Goal: Information Seeking & Learning: Learn about a topic

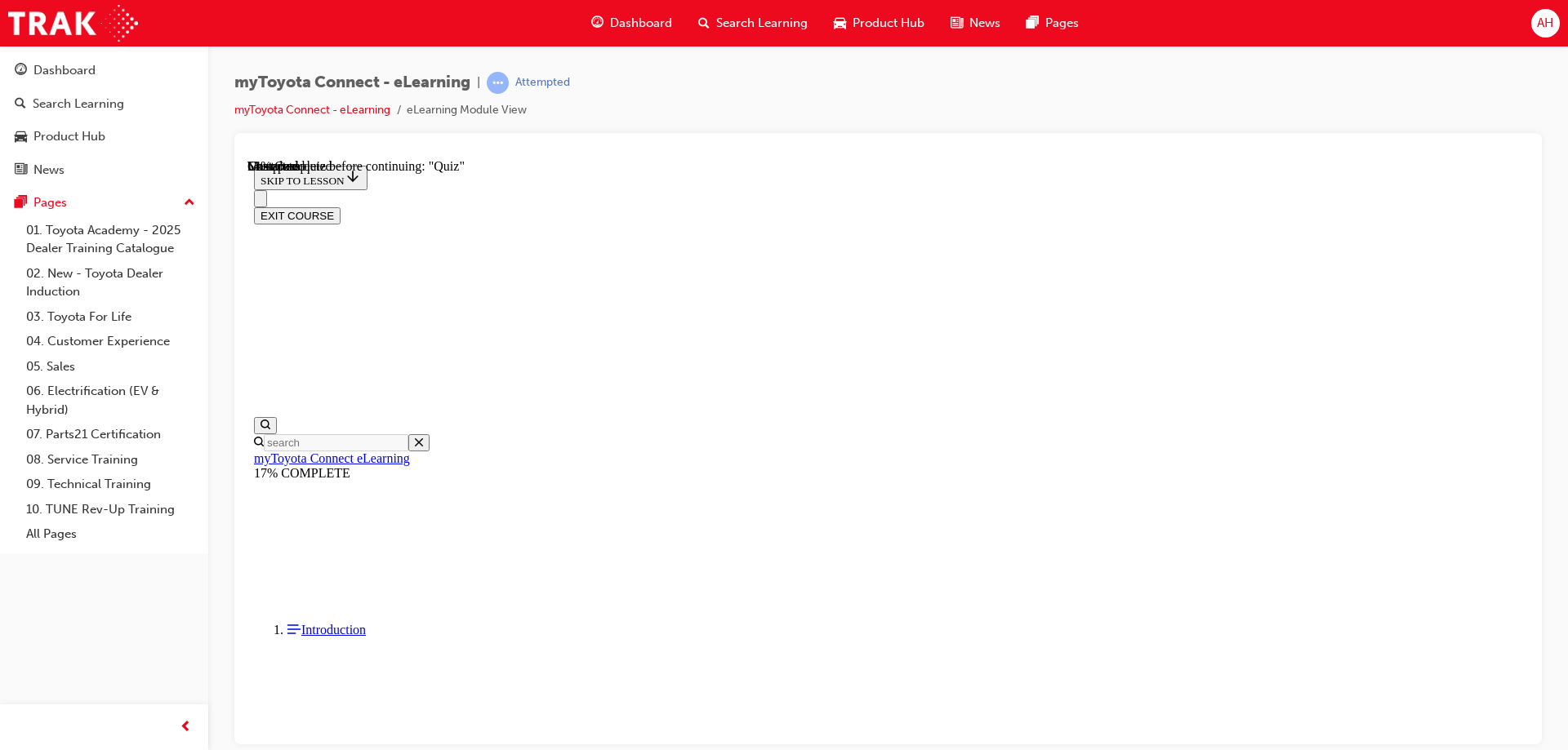
scroll to position [2191, 0]
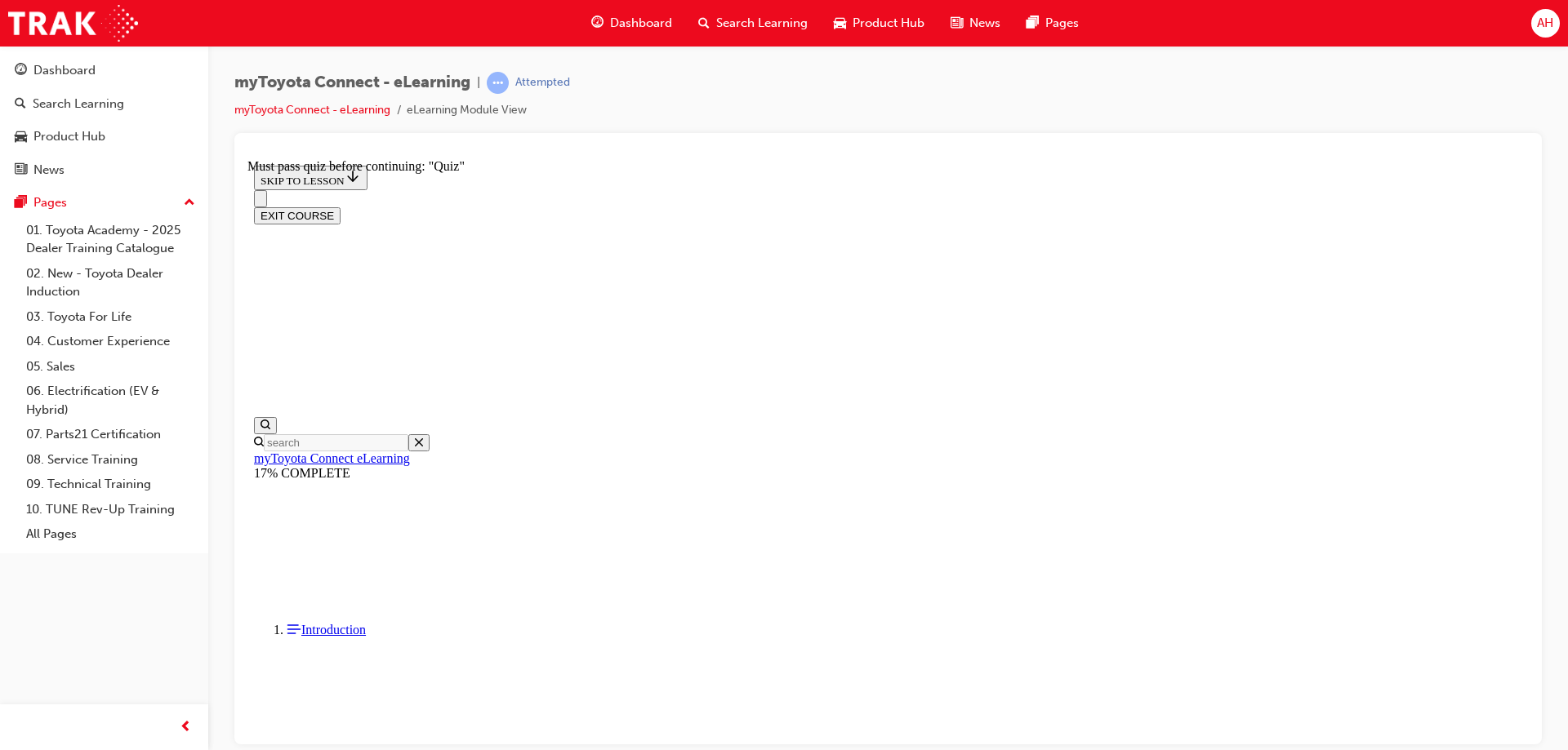
scroll to position [142, 0]
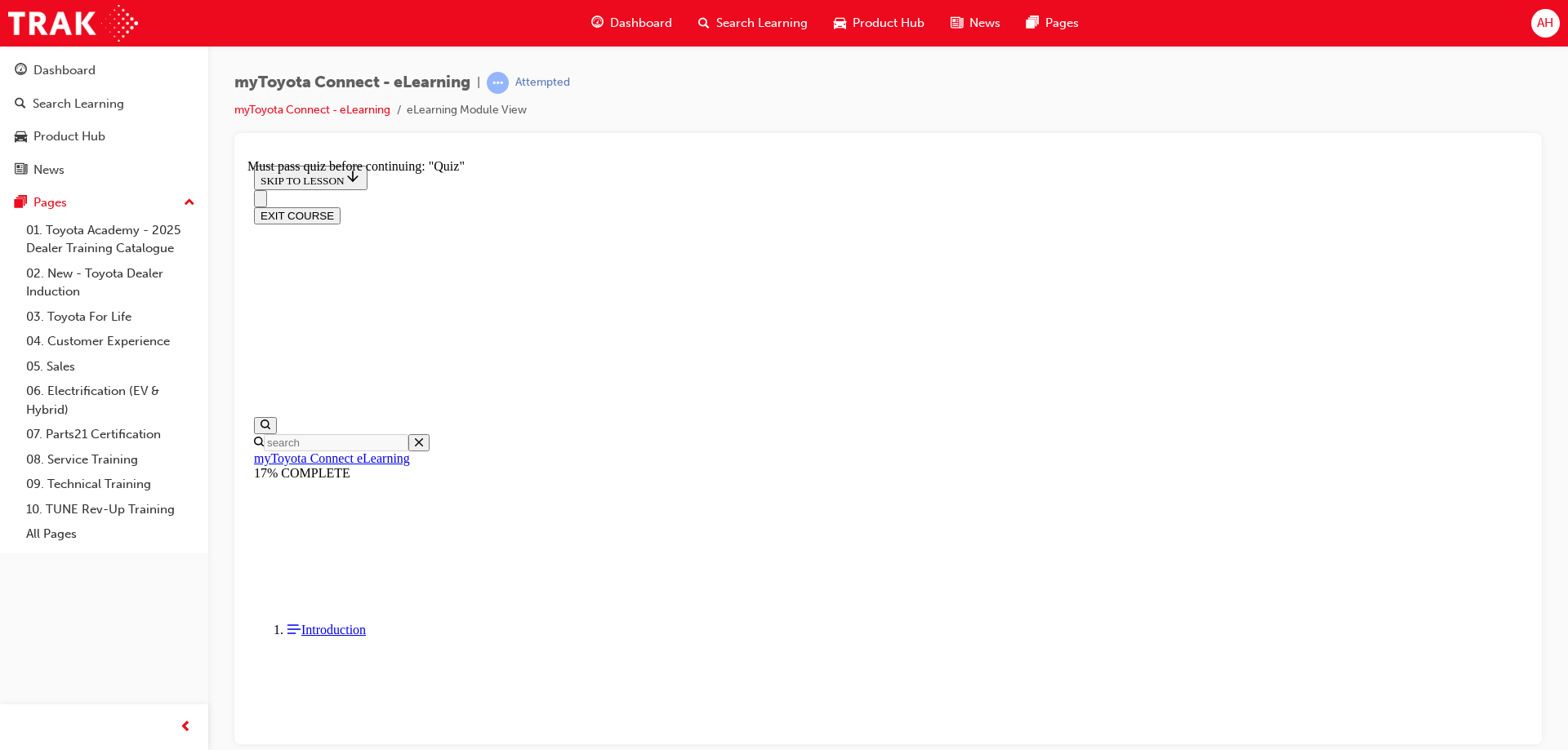
scroll to position [837, 0]
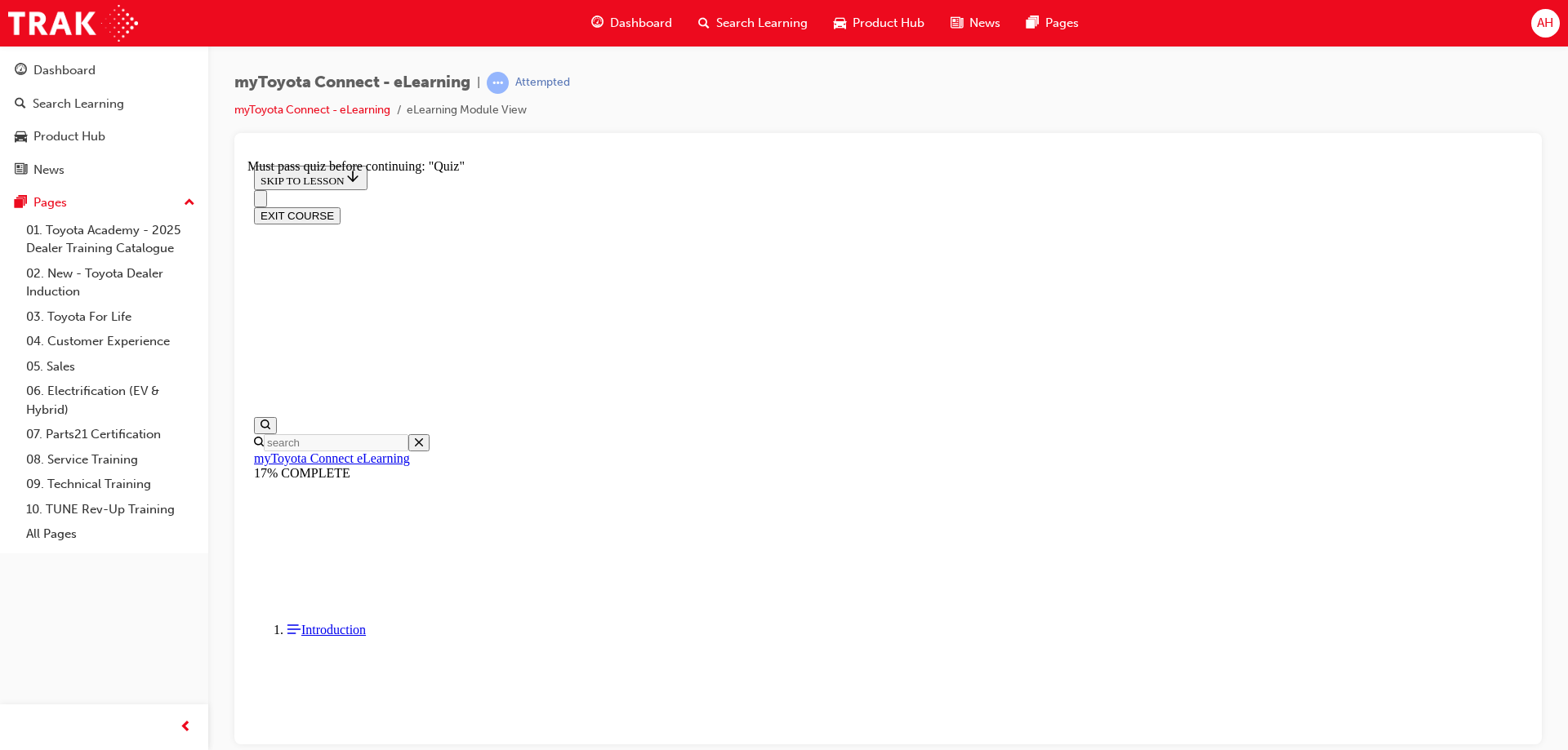
scroll to position [548, 0]
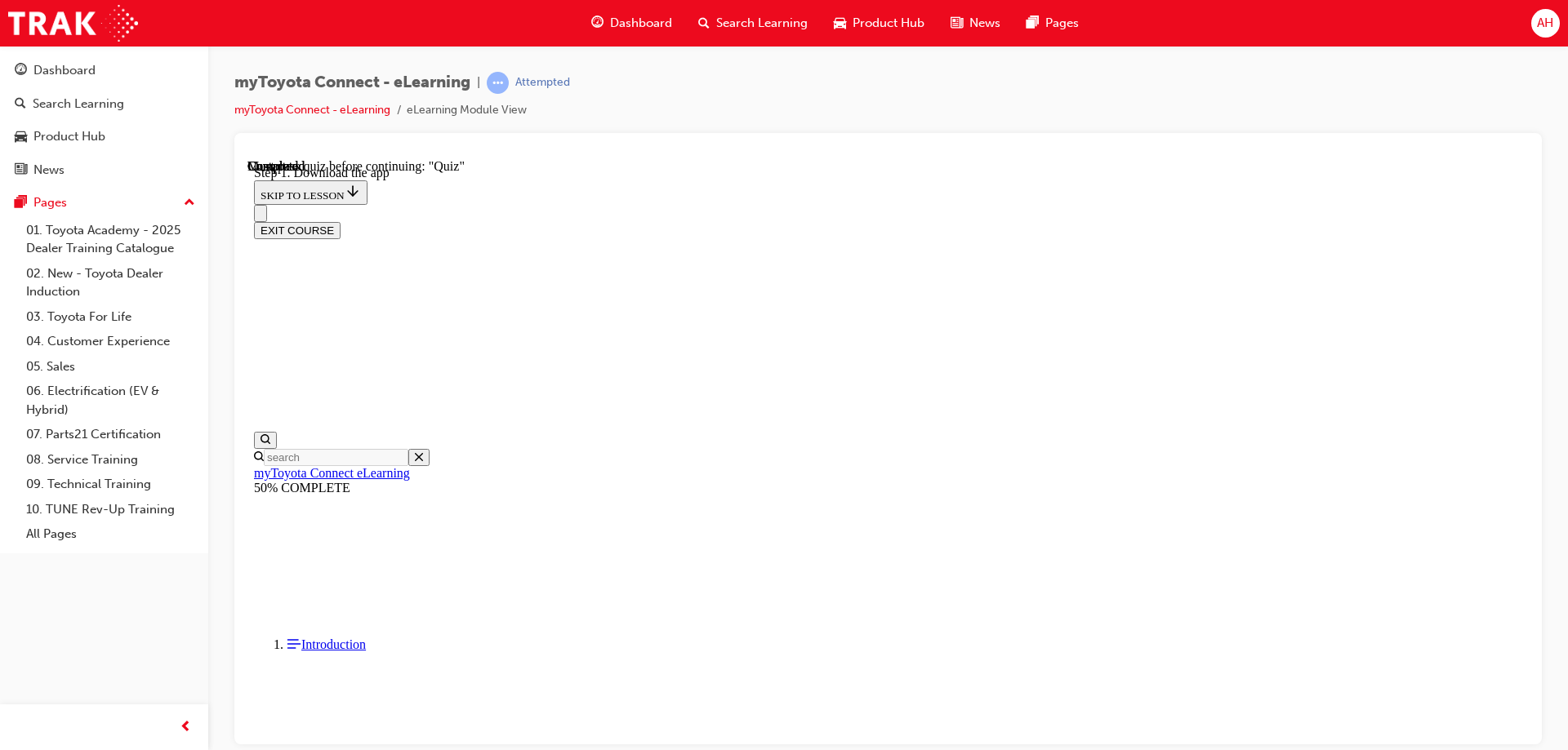
scroll to position [256, 0]
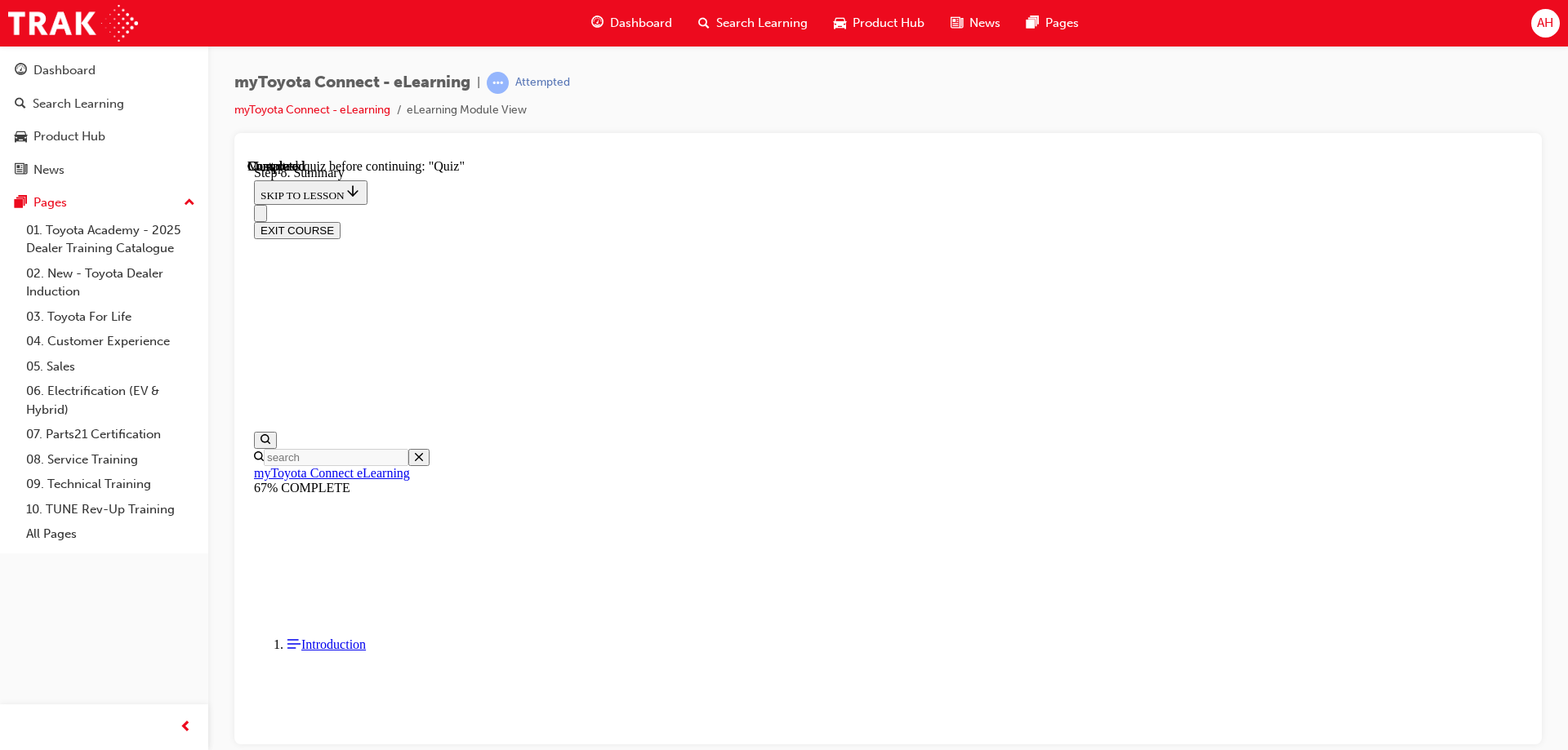
scroll to position [236, 0]
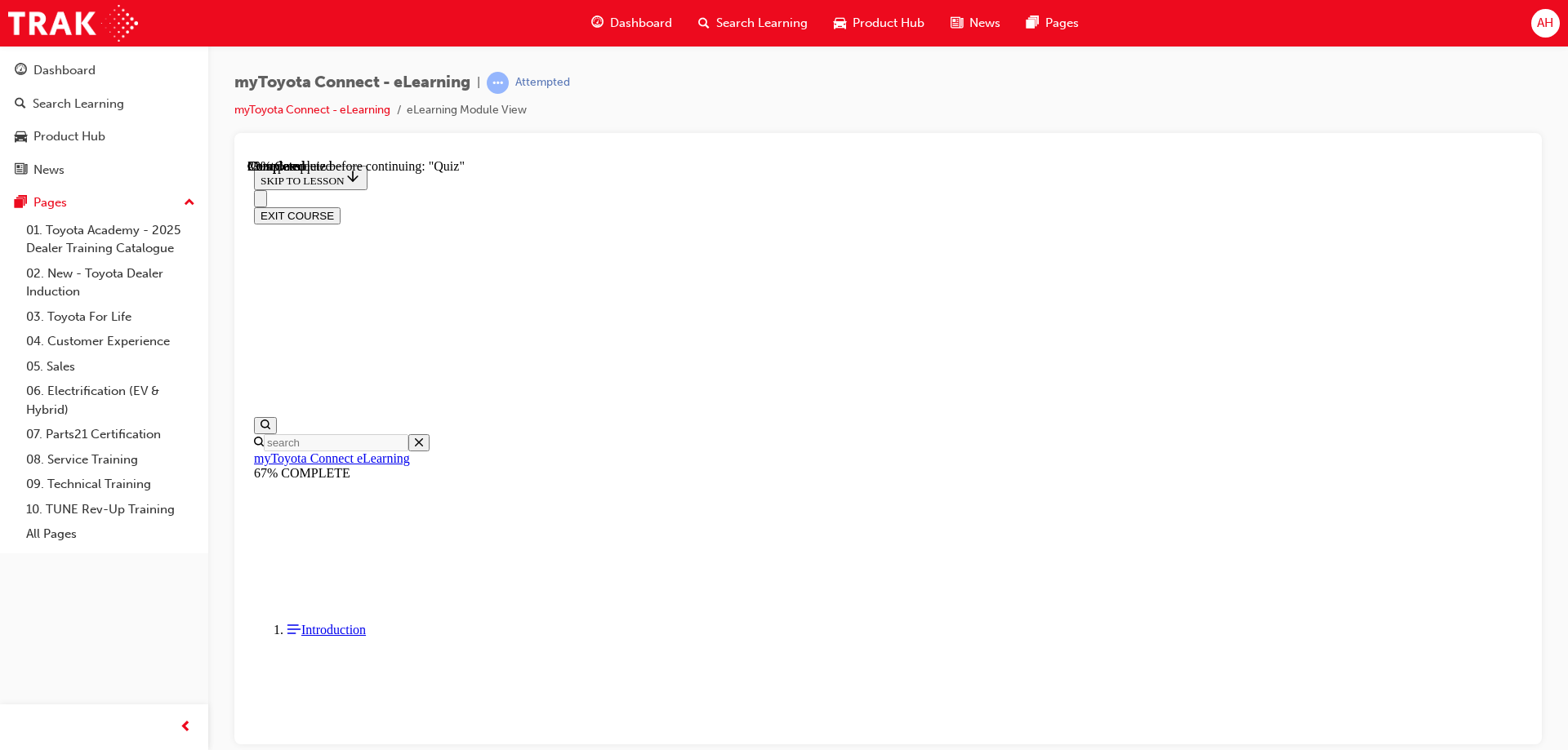
scroll to position [49, 0]
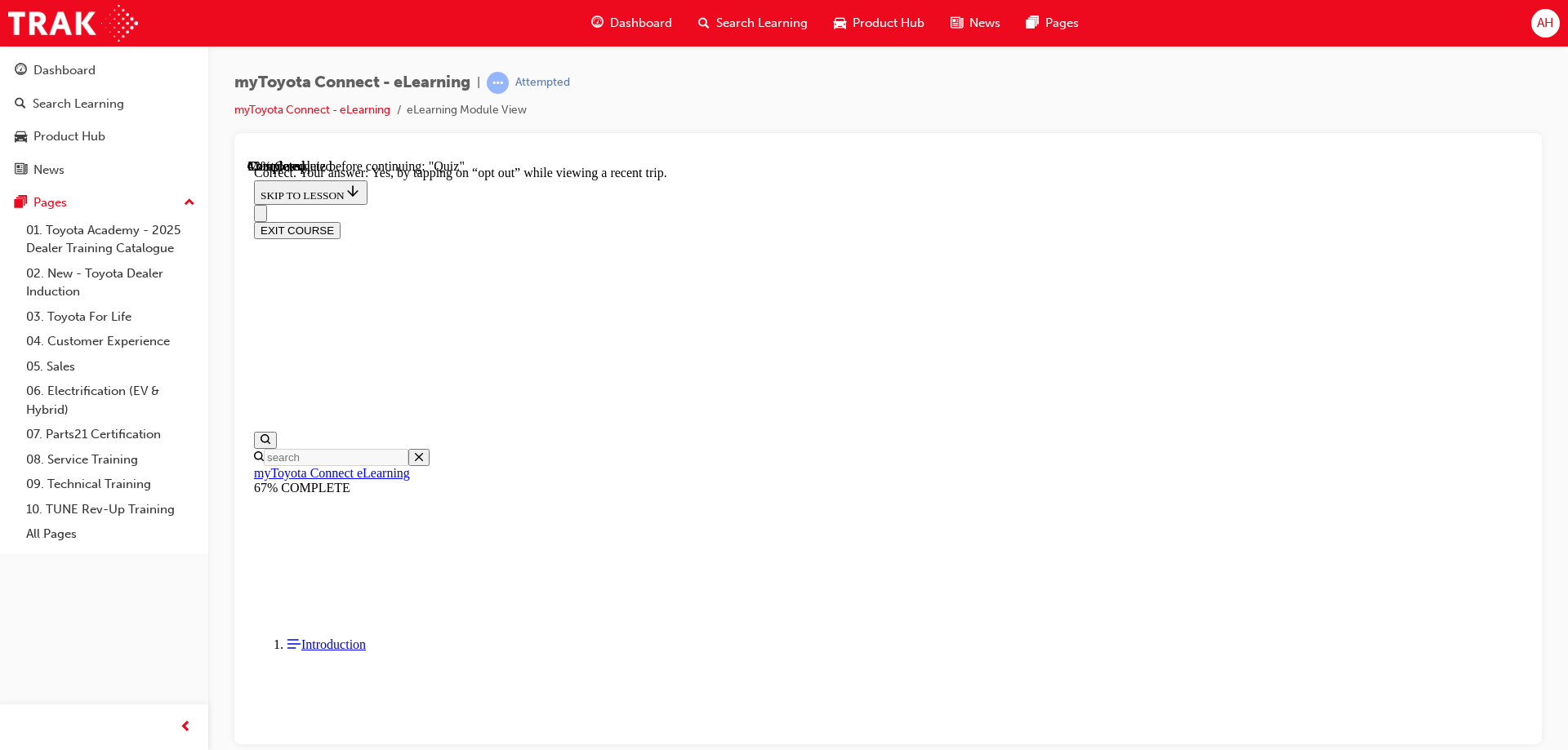
scroll to position [168, 0]
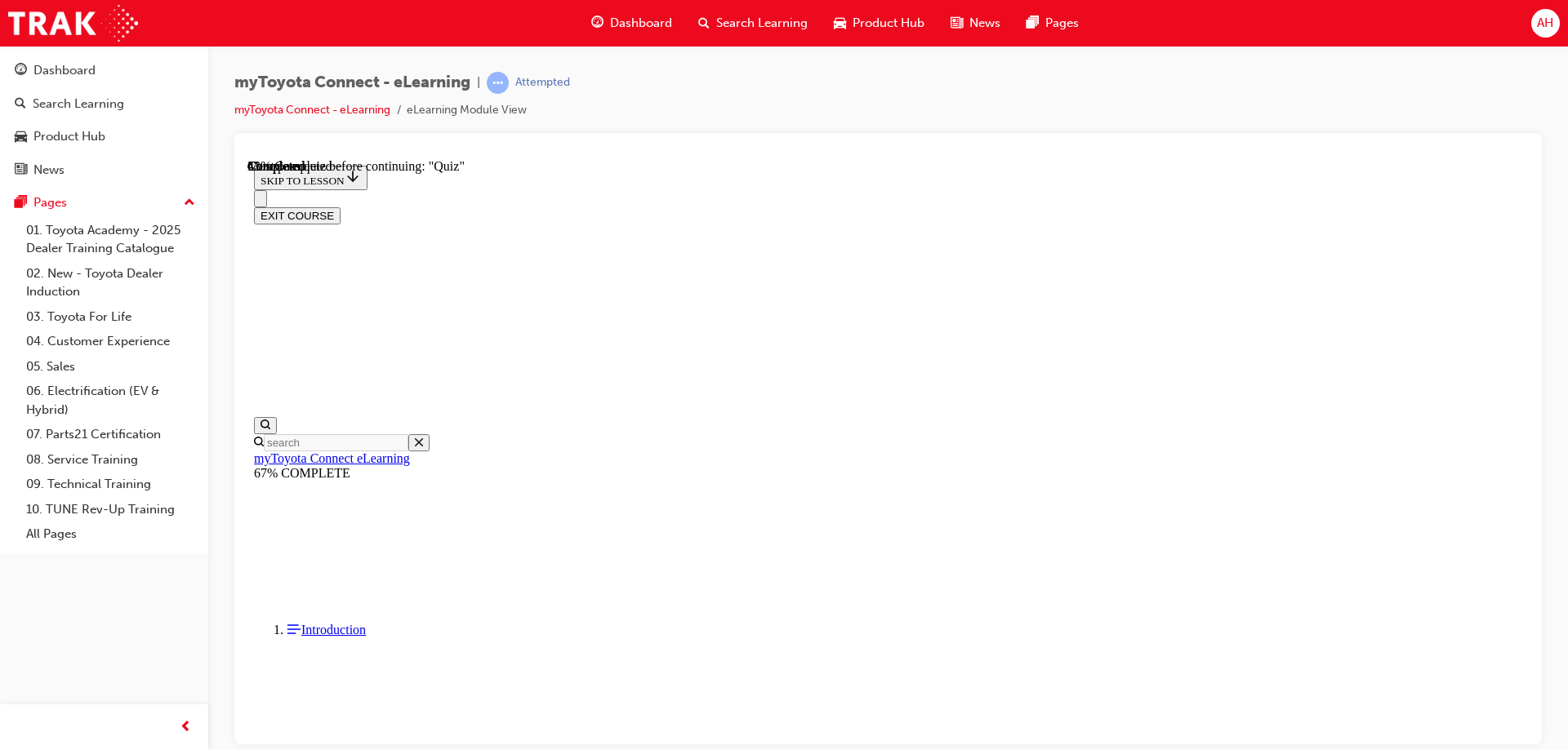
scroll to position [143, 0]
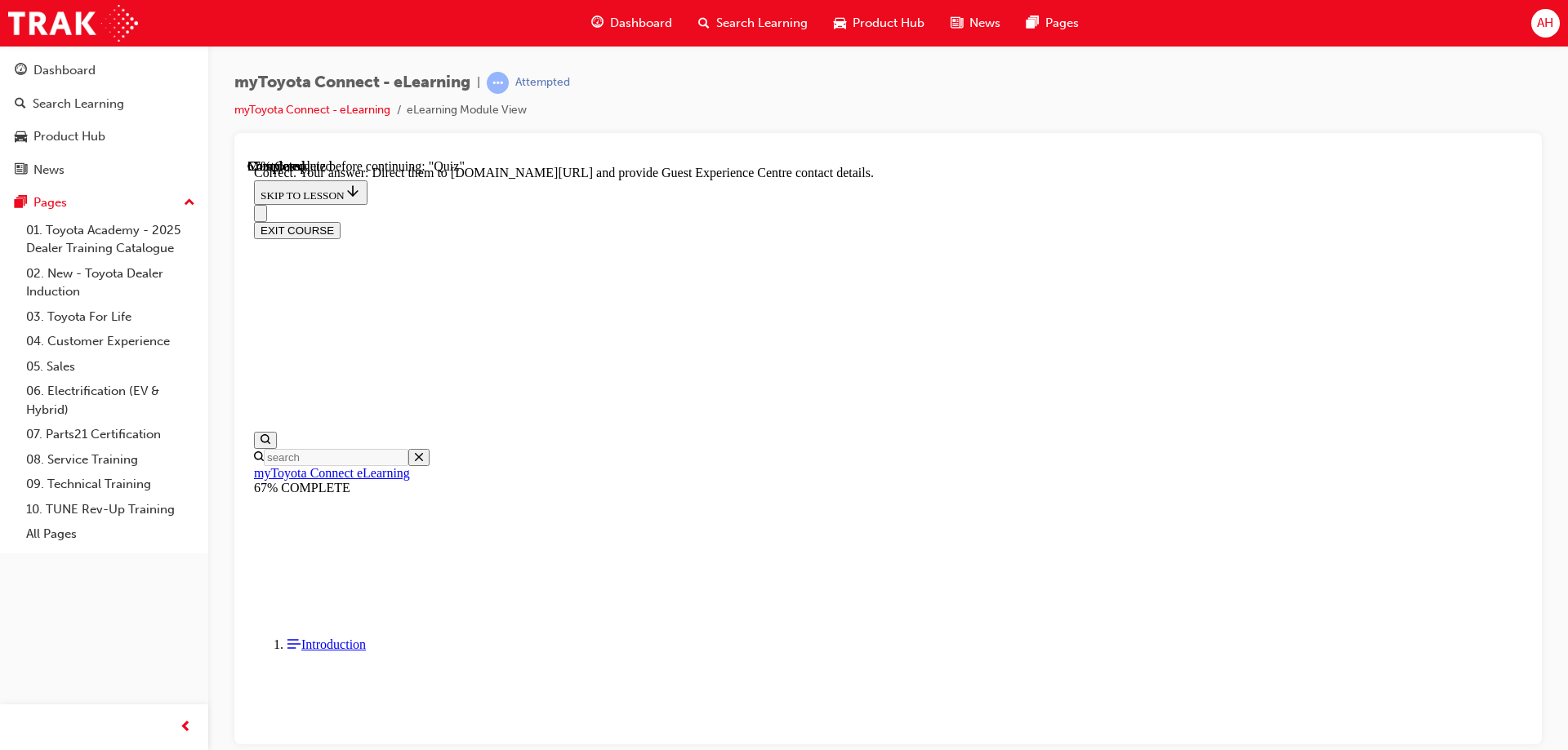
scroll to position [314, 0]
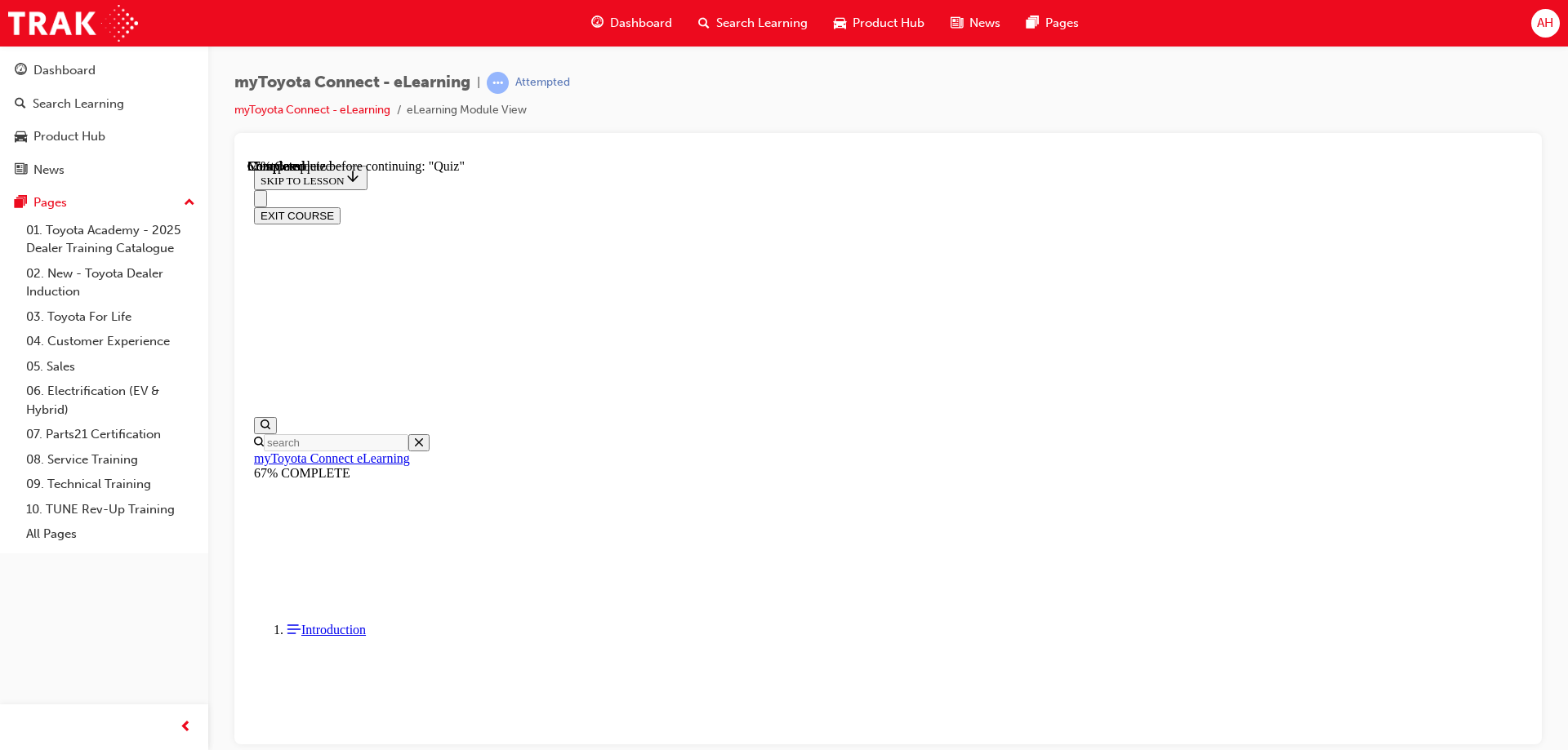
scroll to position [49, 0]
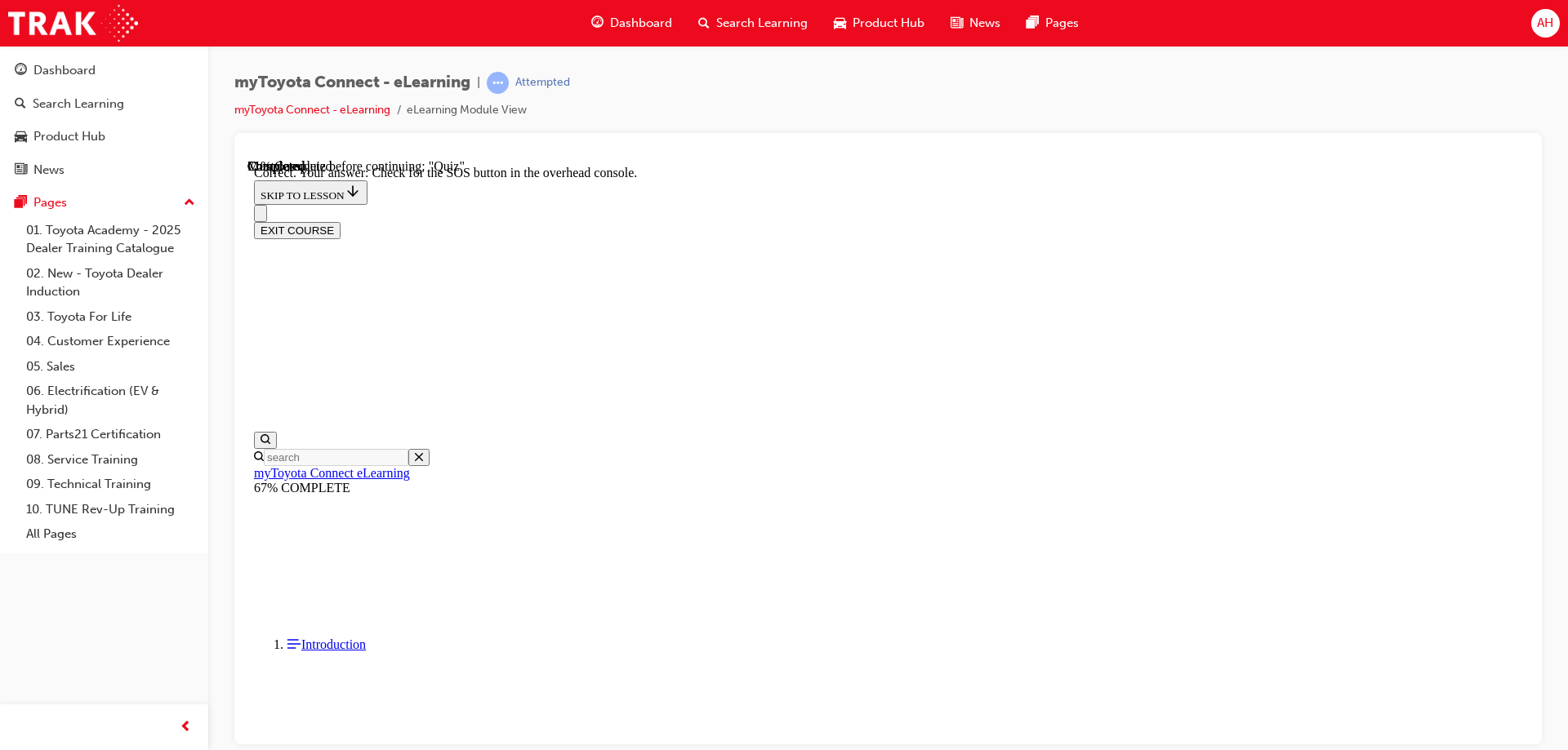
scroll to position [232, 0]
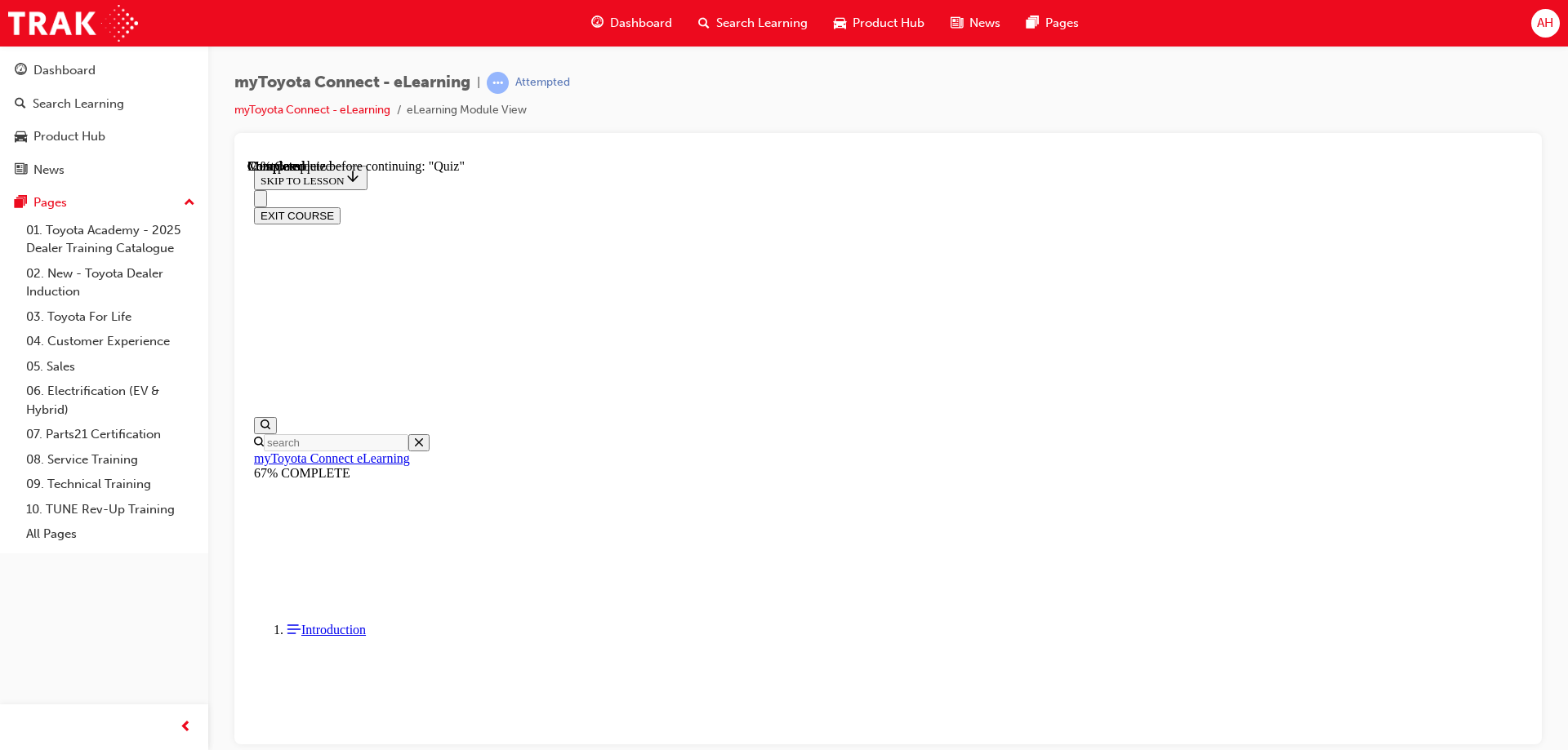
scroll to position [186, 0]
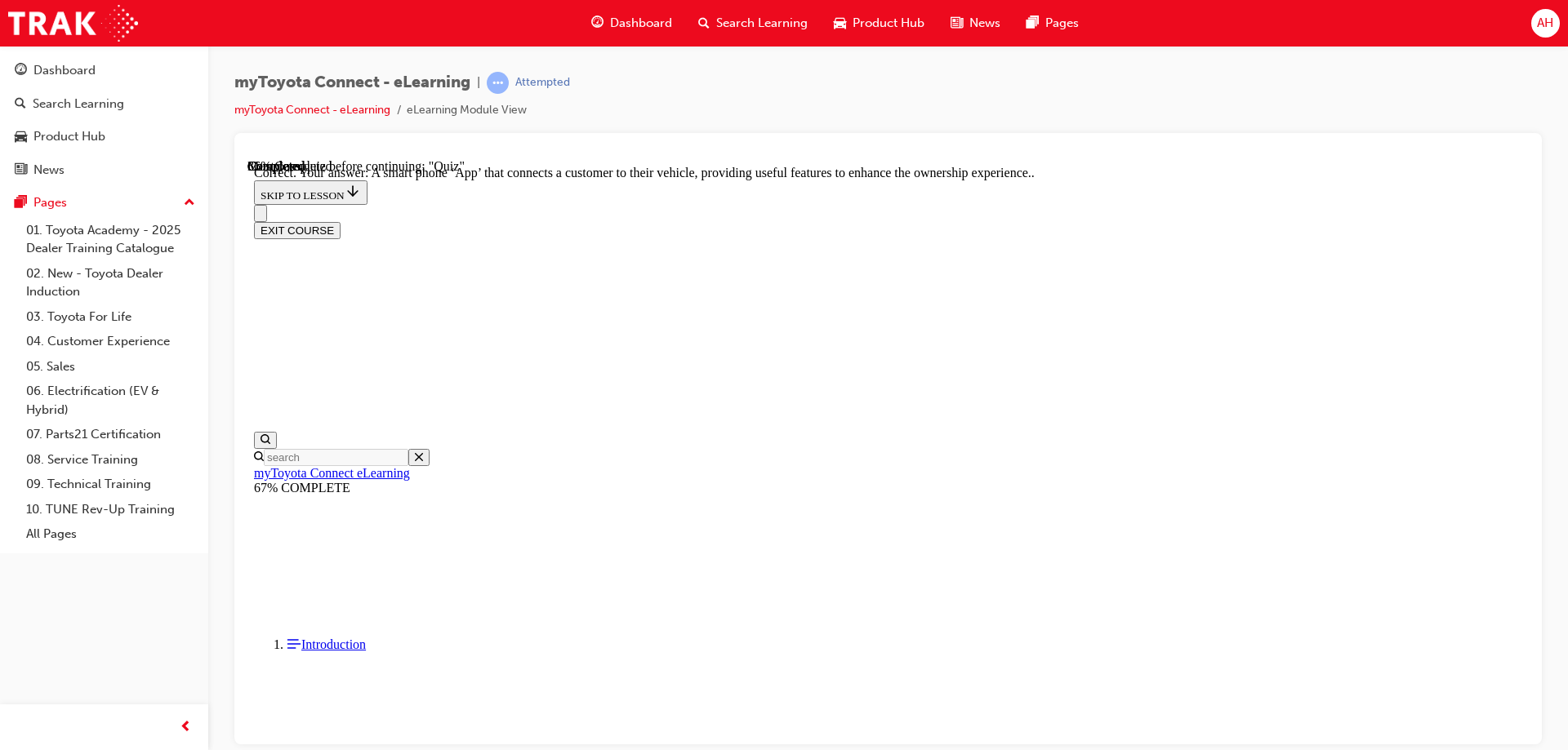
scroll to position [282, 0]
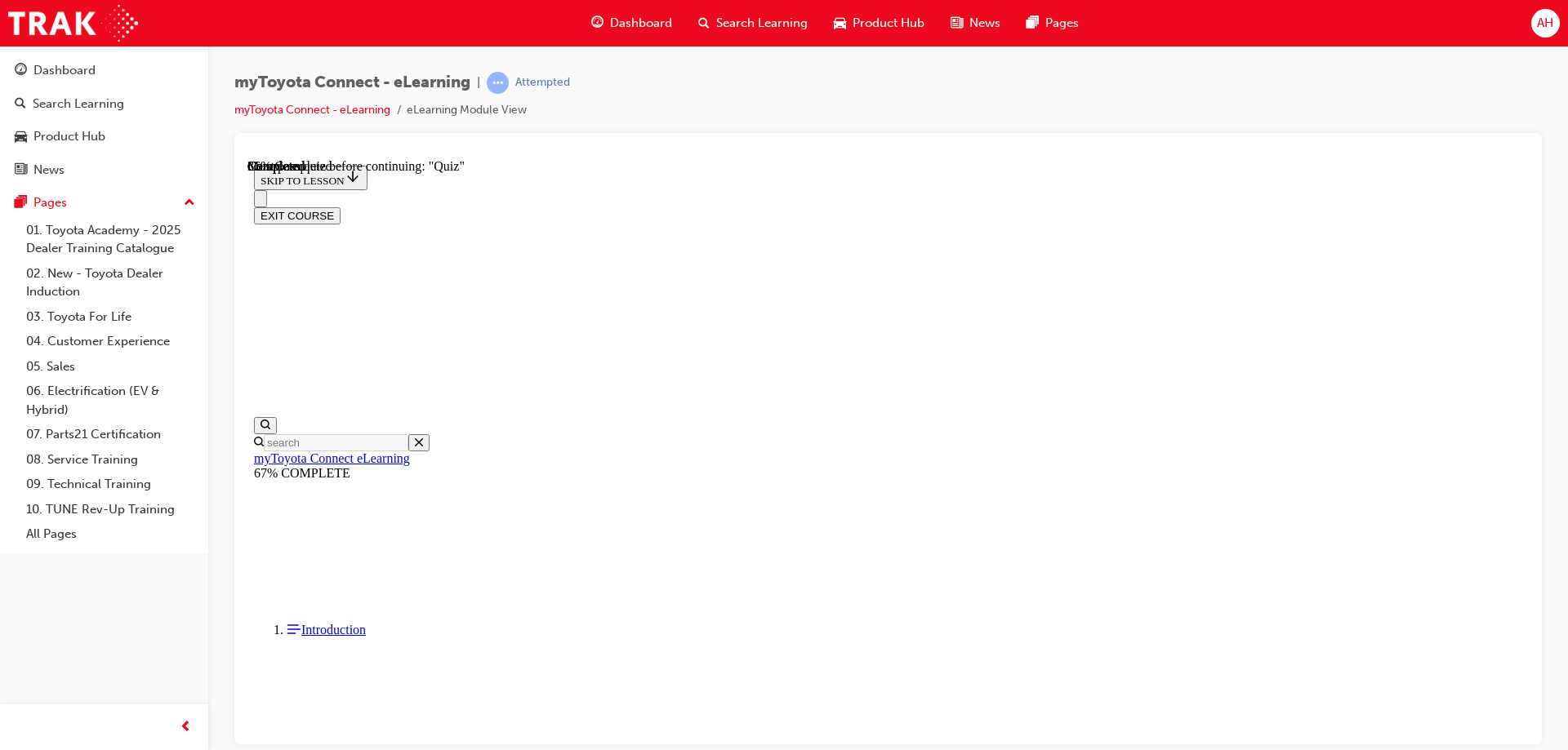
scroll to position [93, 0]
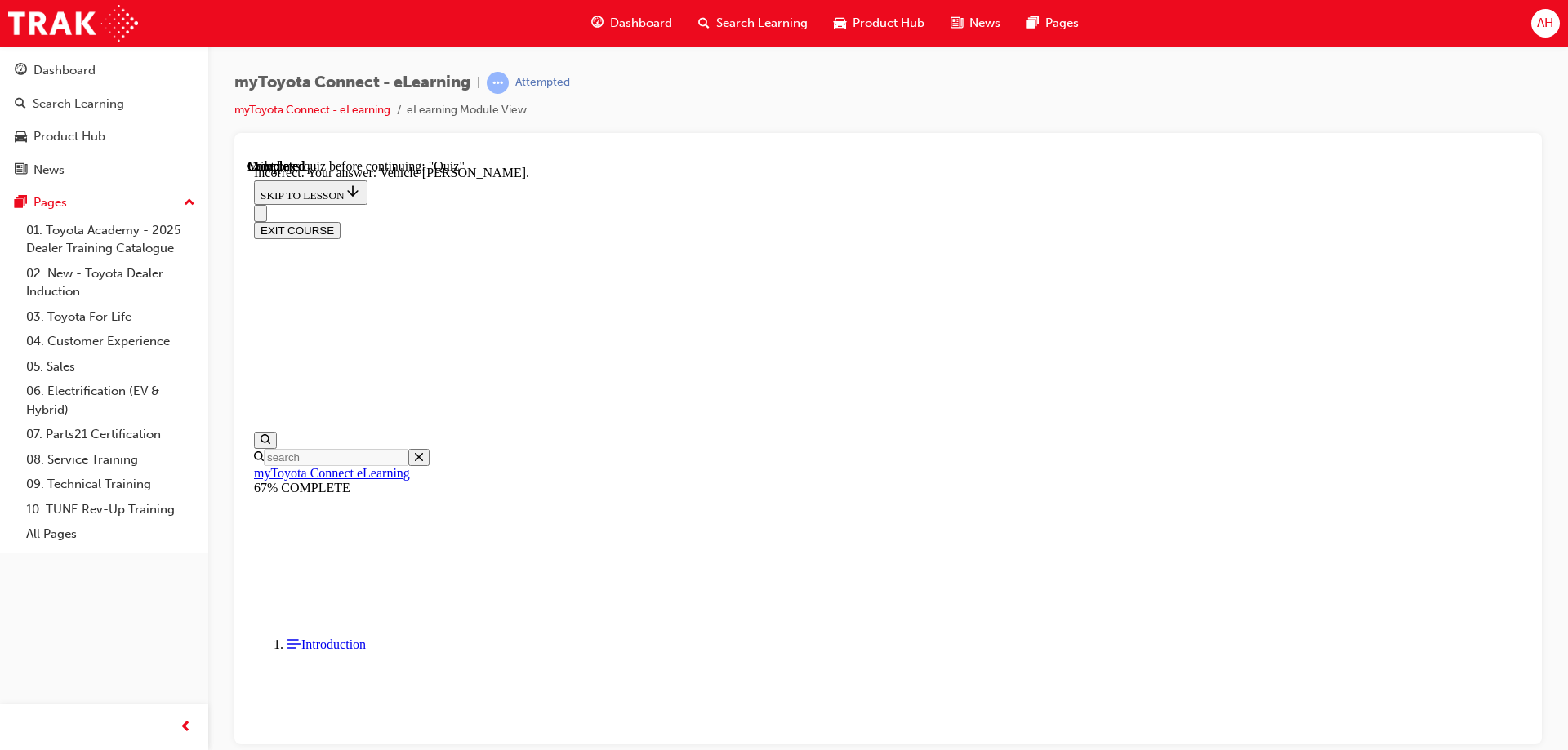
scroll to position [298, 0]
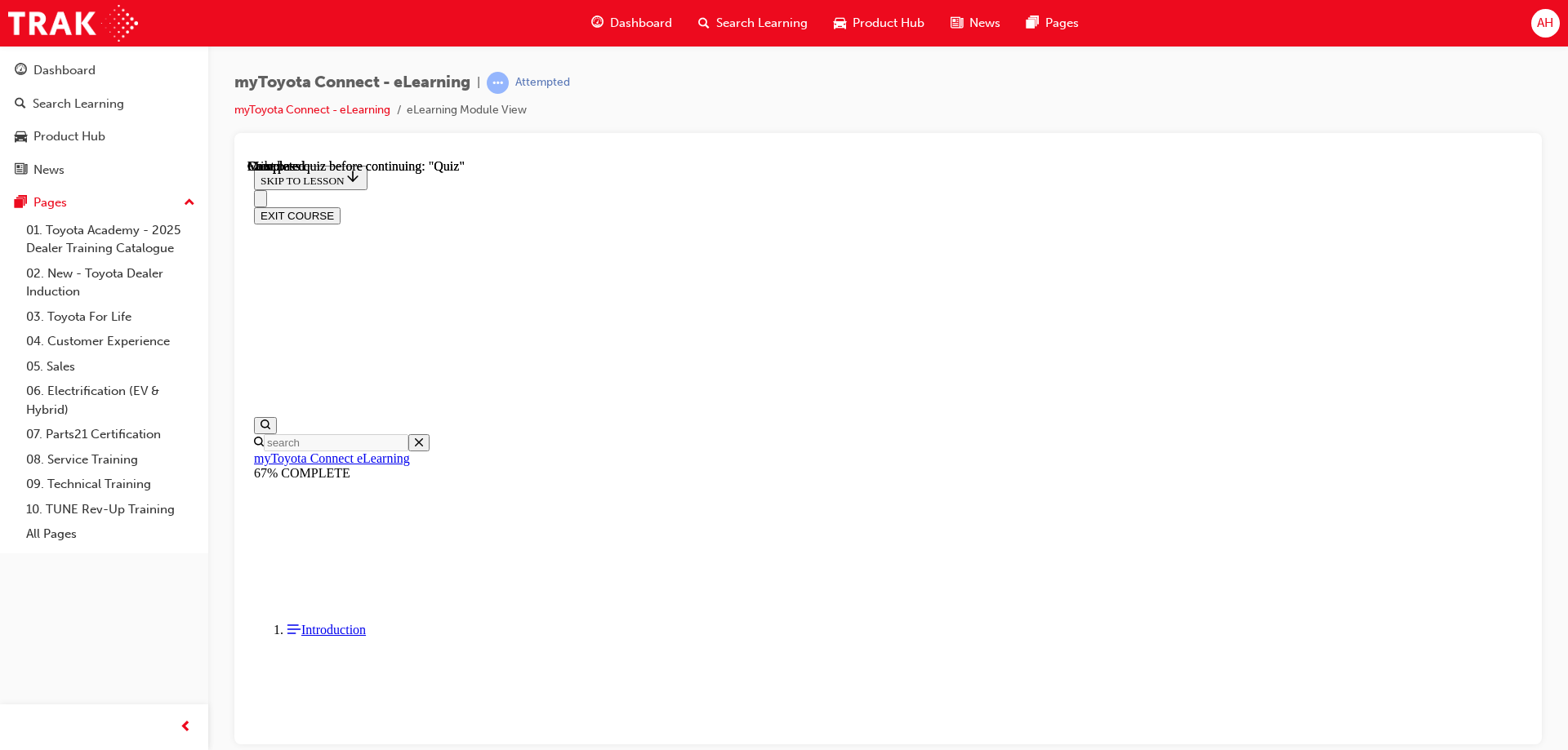
scroll to position [301, 0]
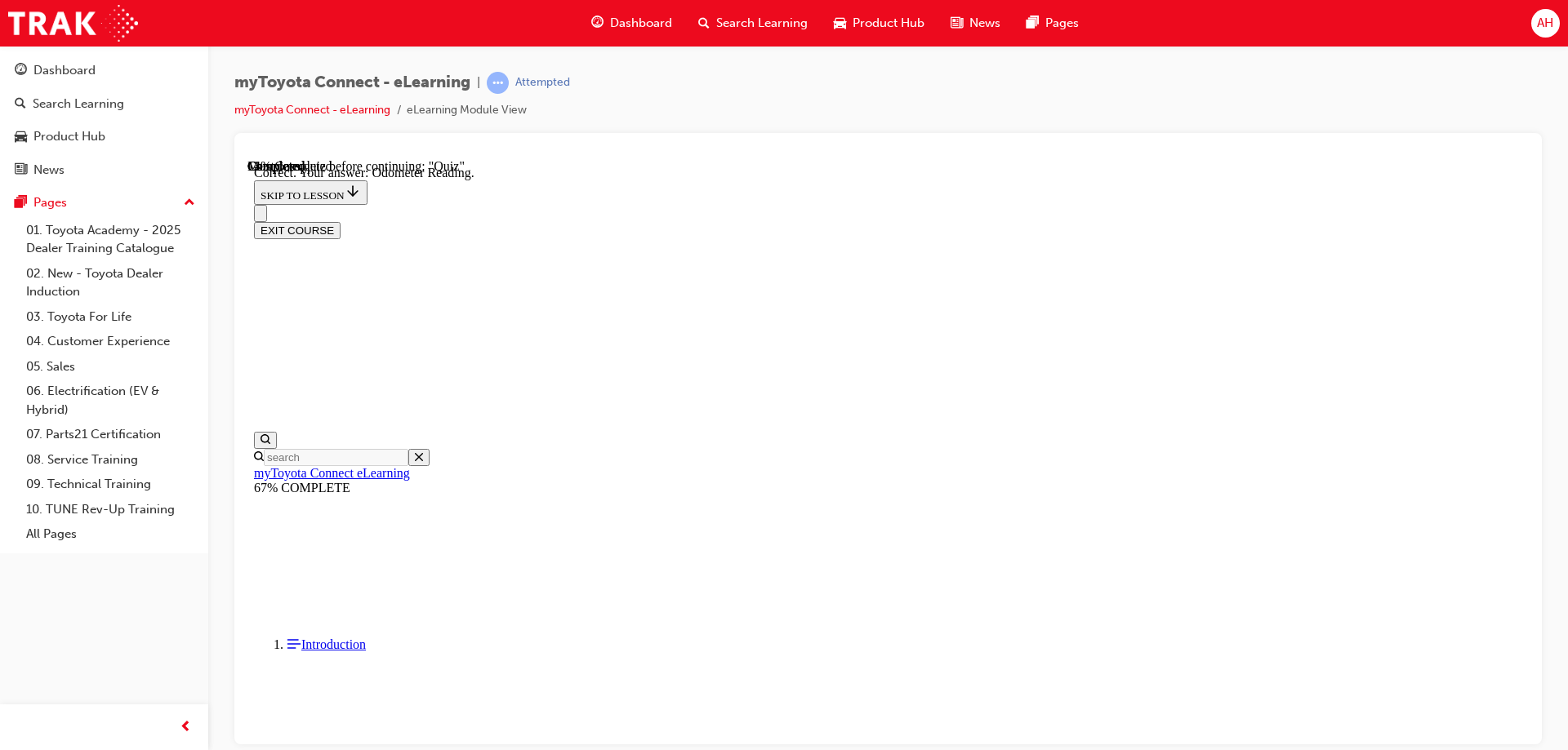
scroll to position [298, 0]
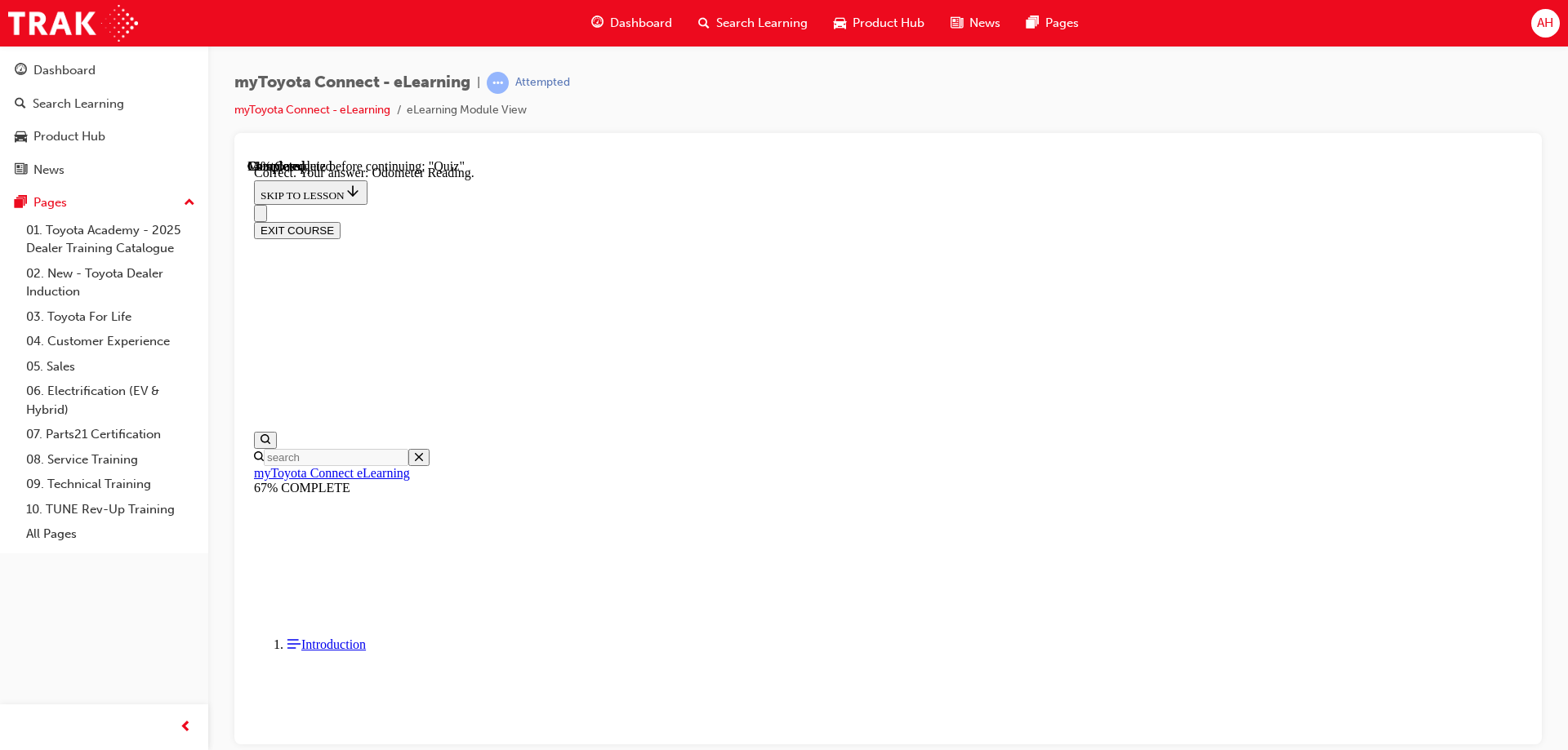
scroll to position [263, 0]
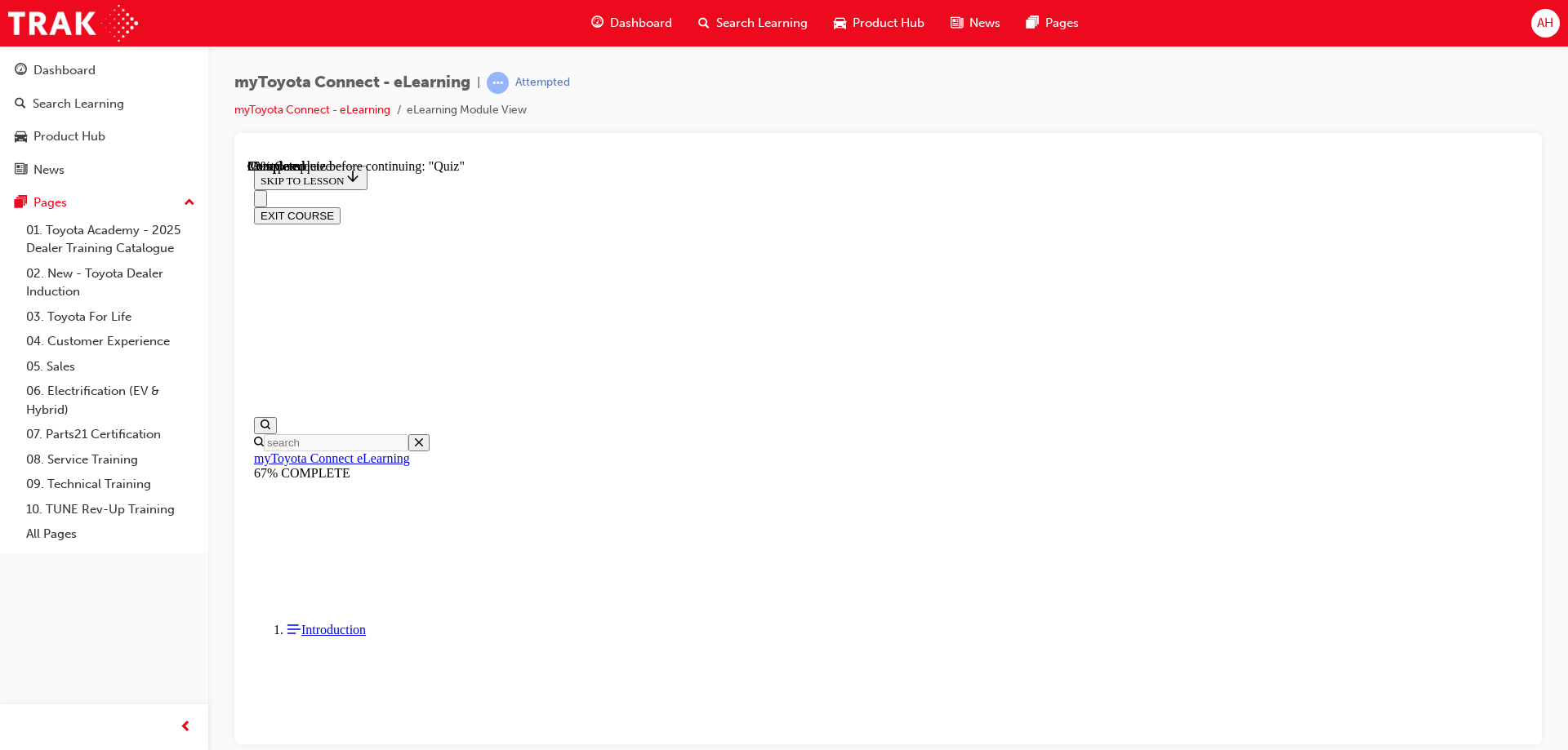
scroll to position [263, 0]
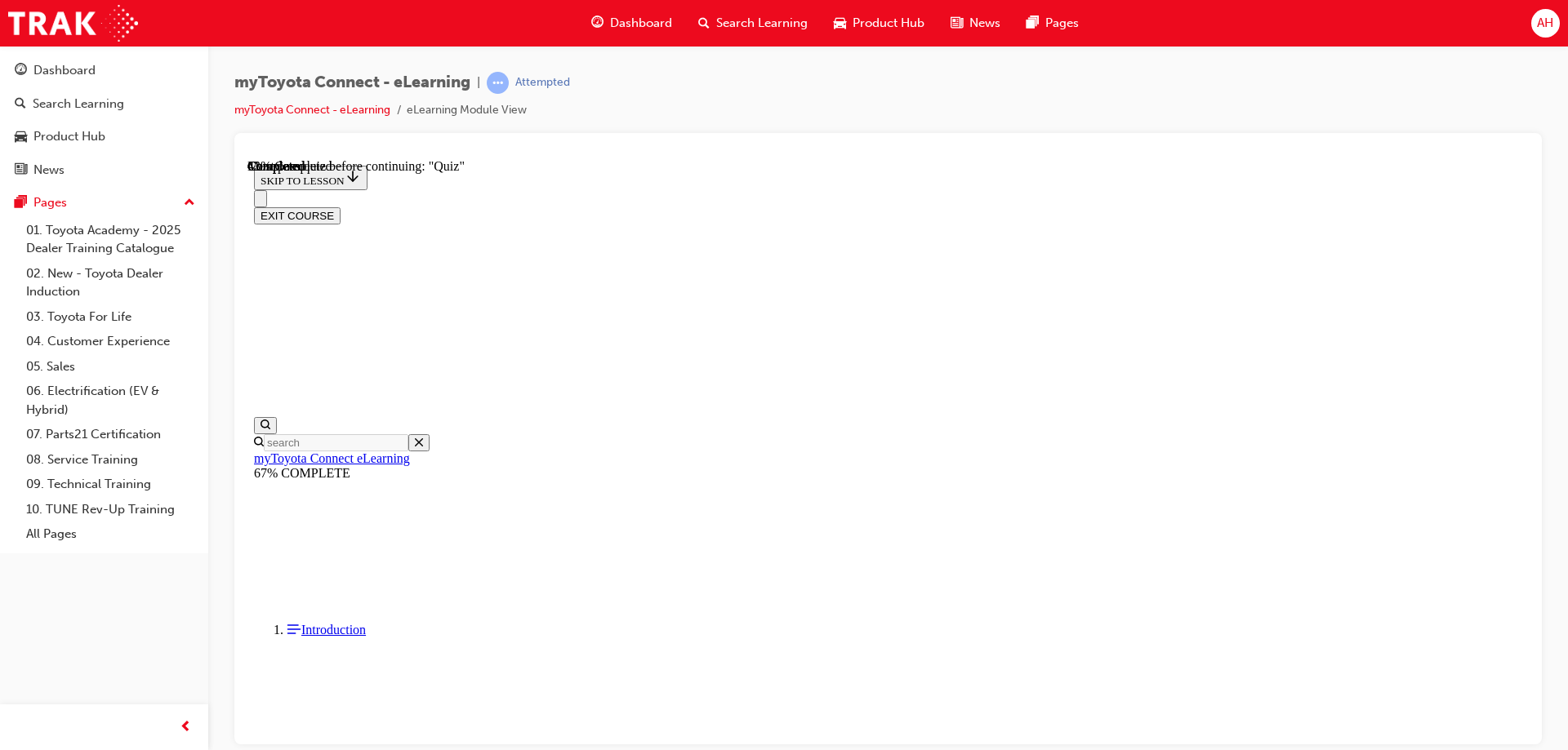
scroll to position [49, 0]
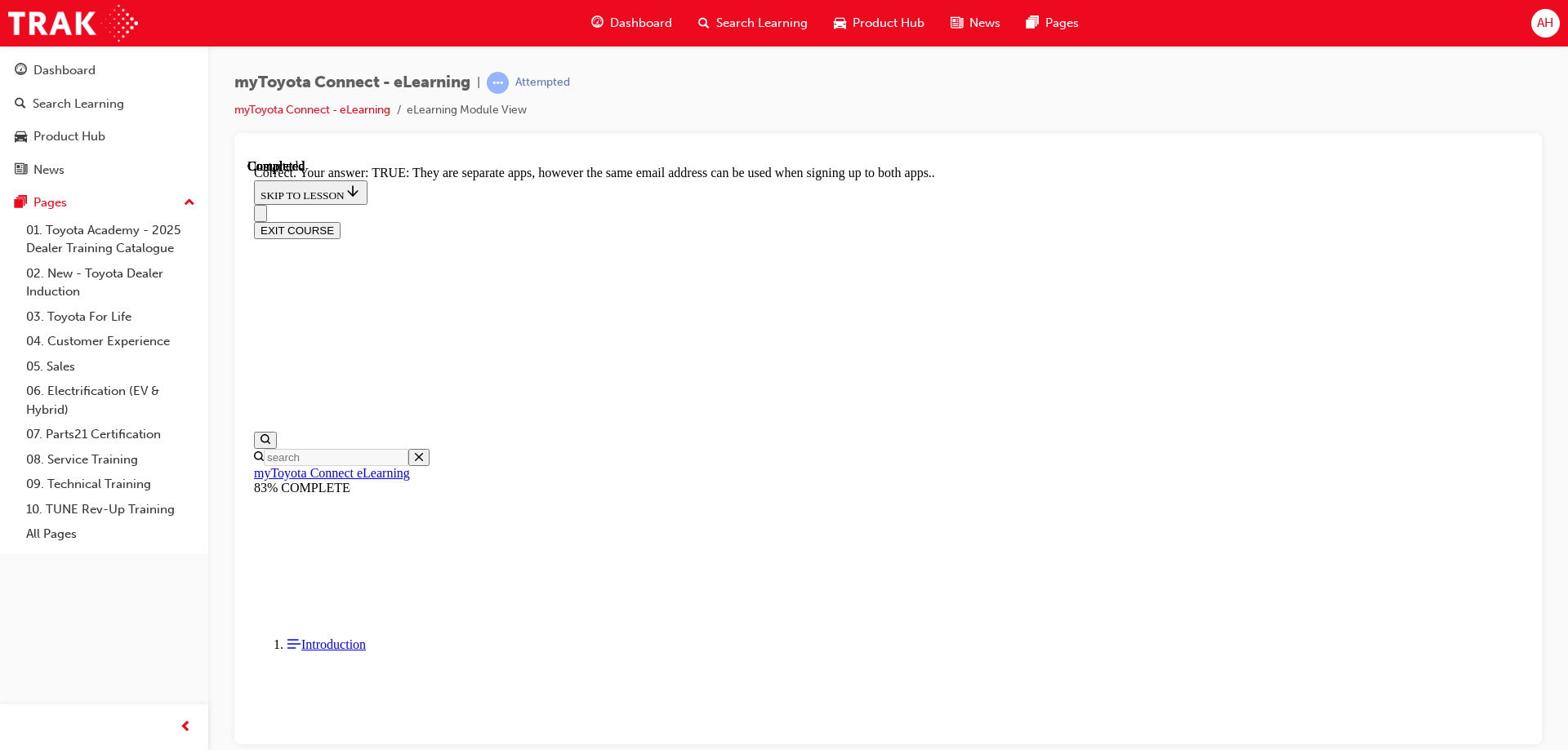
scroll to position [172, 0]
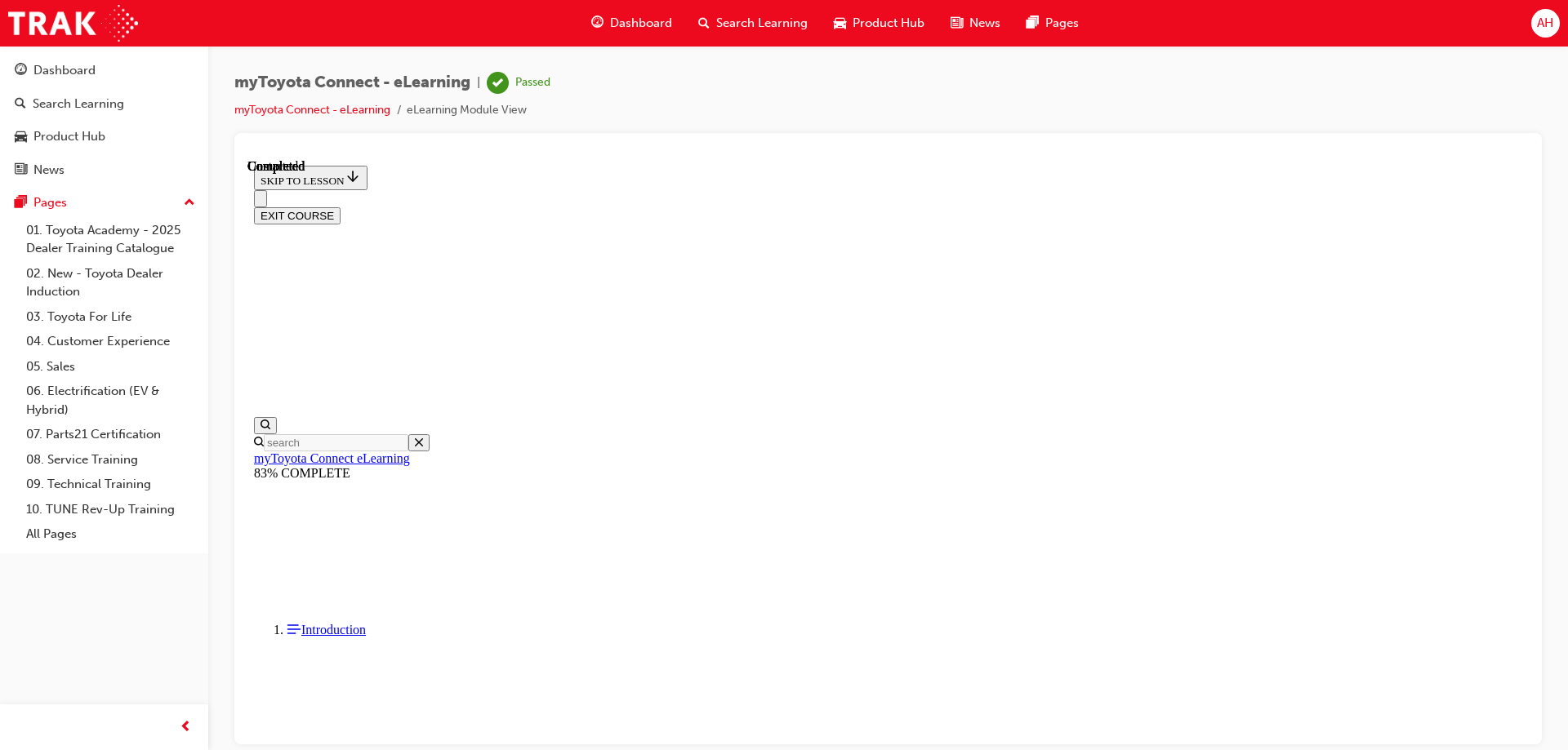
scroll to position [301, 0]
click at [55, 65] on div "Dashboard" at bounding box center [64, 71] width 62 height 19
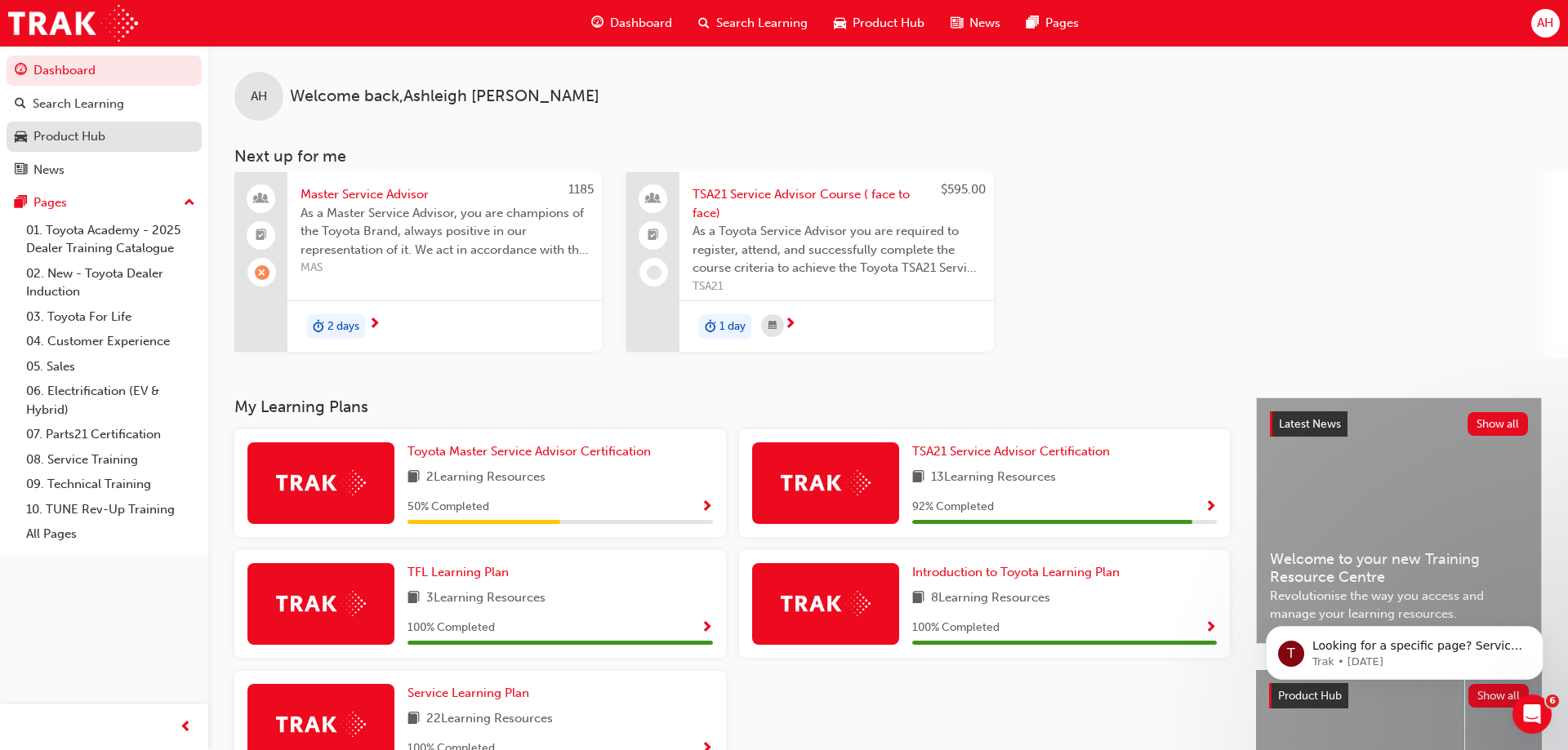
click at [66, 140] on div "Product Hub" at bounding box center [69, 137] width 72 height 19
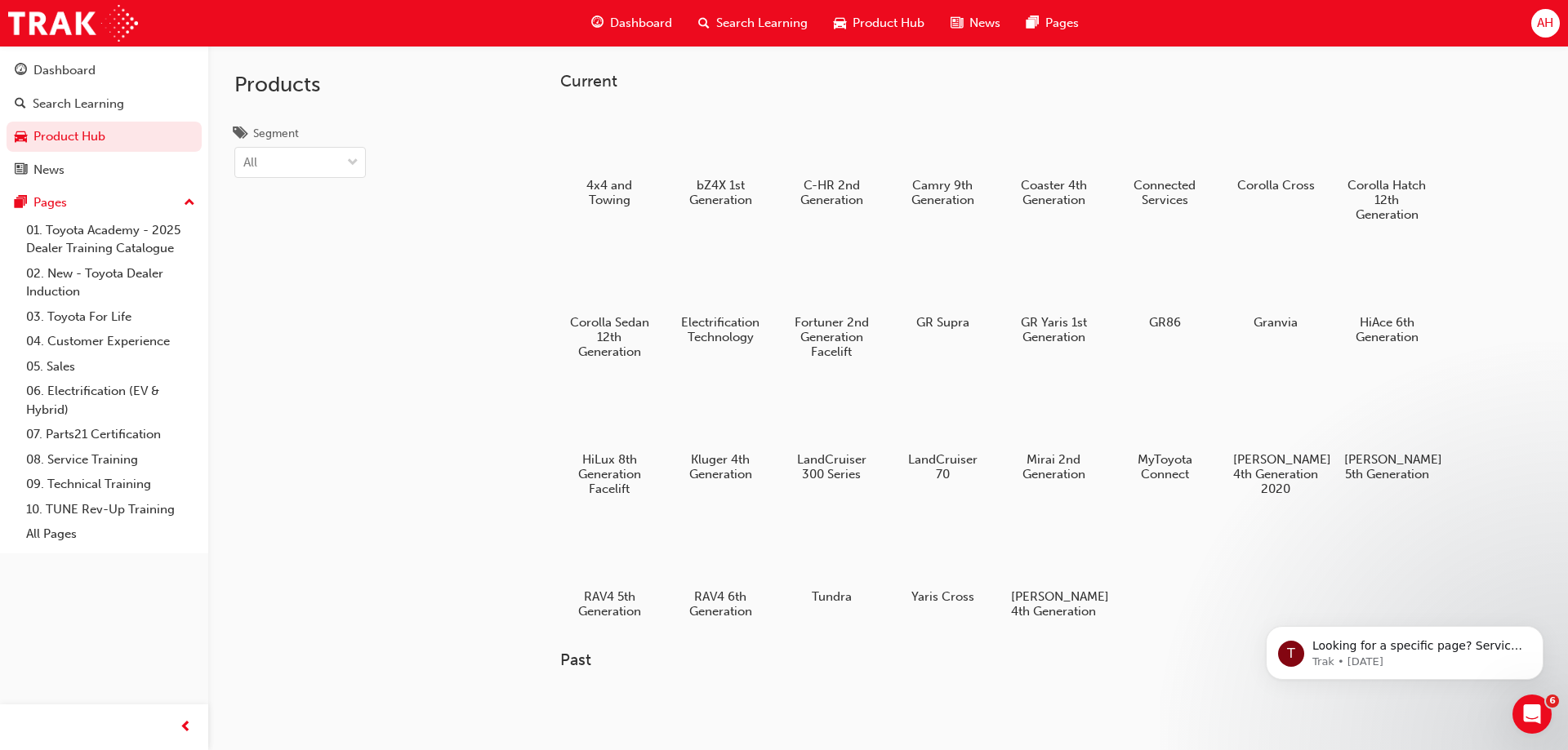
click at [669, 29] on span "Dashboard" at bounding box center [640, 23] width 62 height 19
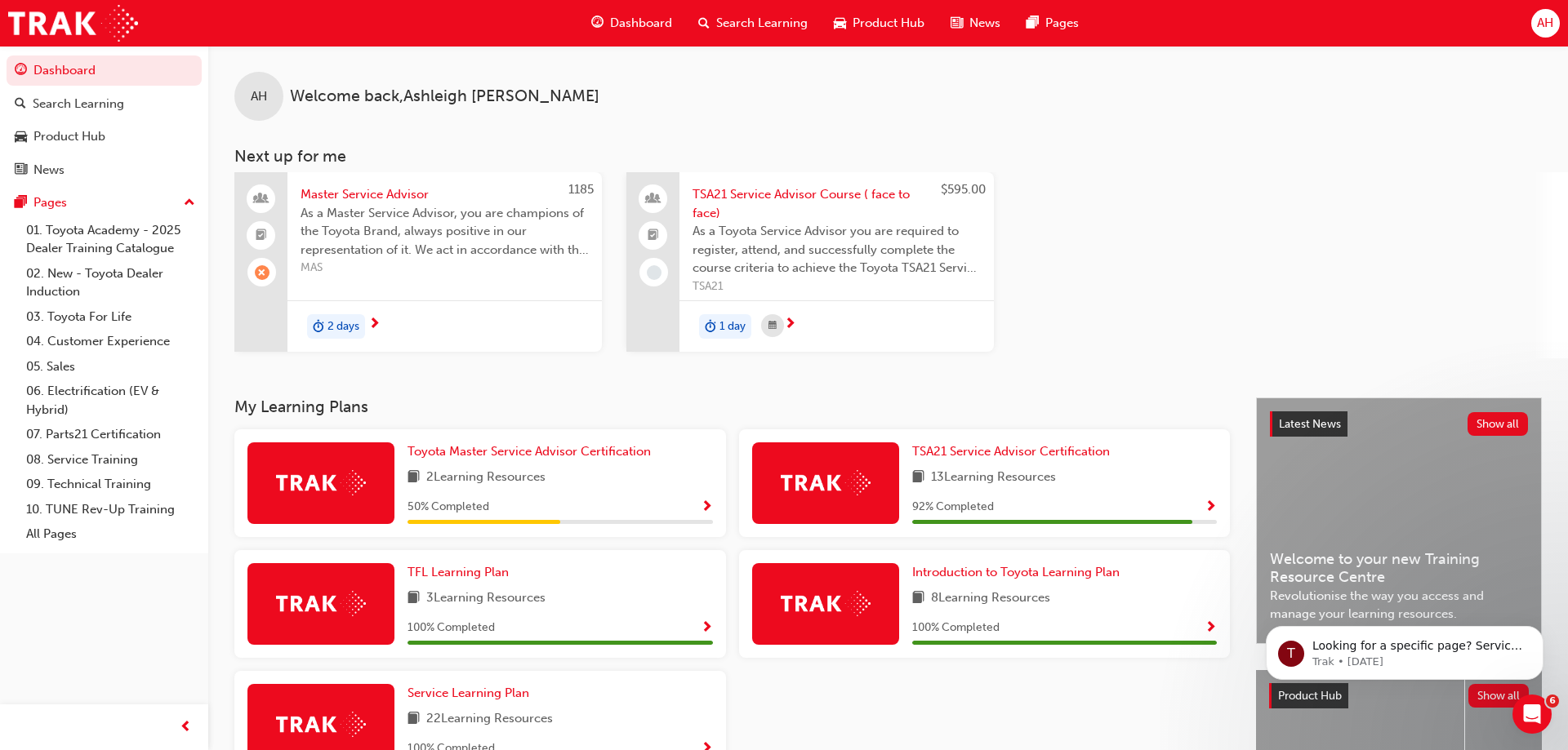
click at [1178, 458] on div "TSA21 Service Advisor Certification" at bounding box center [1065, 452] width 306 height 19
click at [1098, 456] on span "TSA21 Service Advisor Certification" at bounding box center [1011, 451] width 198 height 14
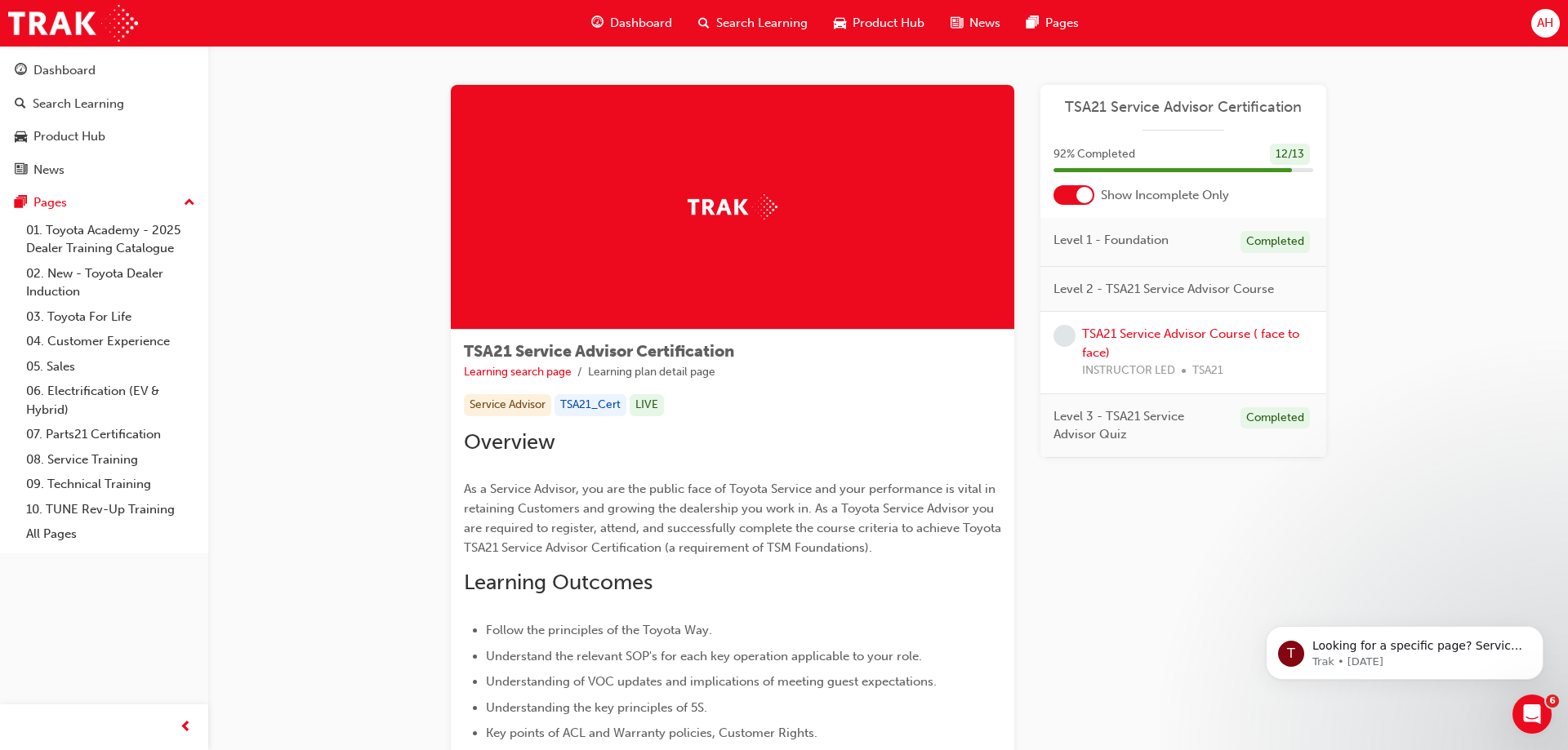
click at [1088, 202] on div at bounding box center [1084, 195] width 16 height 16
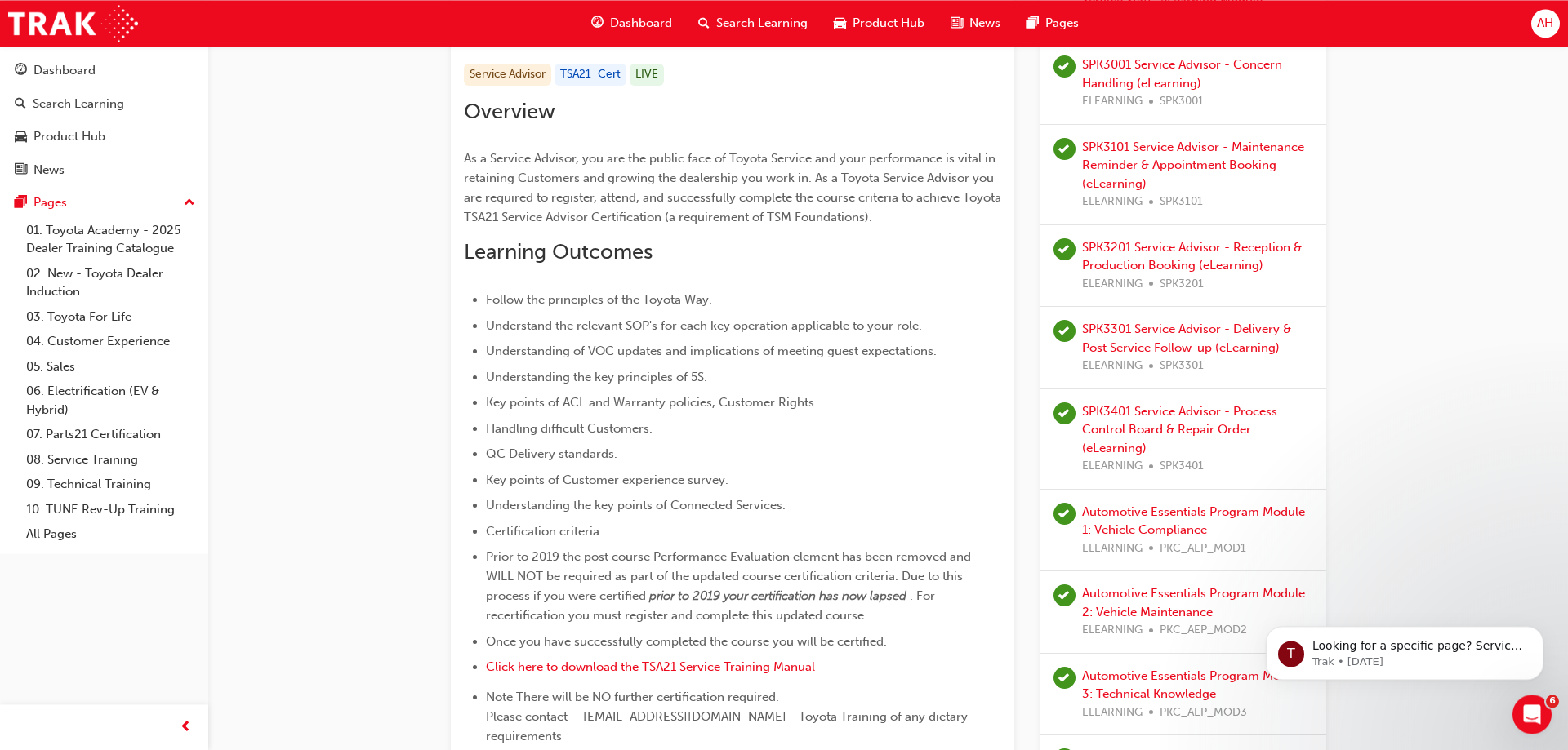
scroll to position [333, 0]
